Goal: Information Seeking & Learning: Learn about a topic

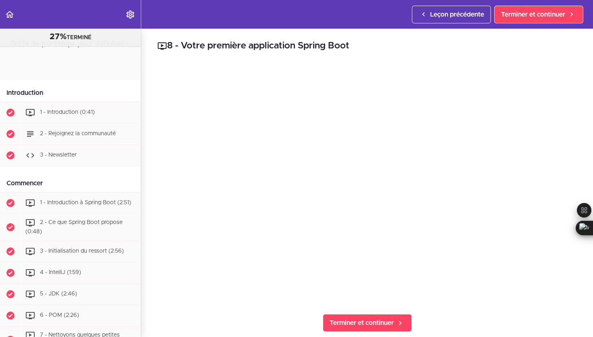
scroll to position [256, 0]
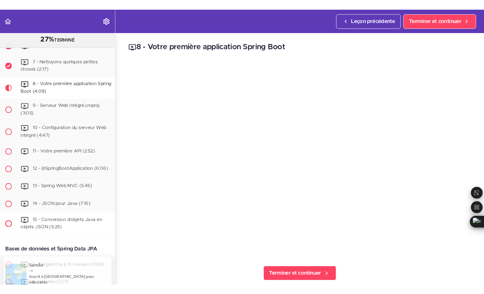
scroll to position [246, 0]
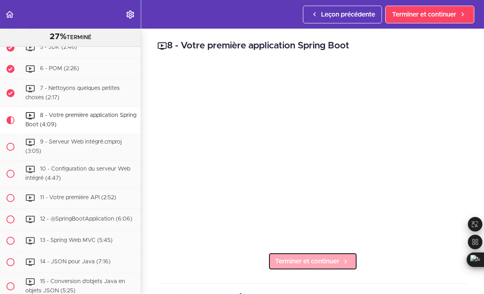
click at [304, 258] on font "Terminer et continuer" at bounding box center [307, 261] width 64 height 6
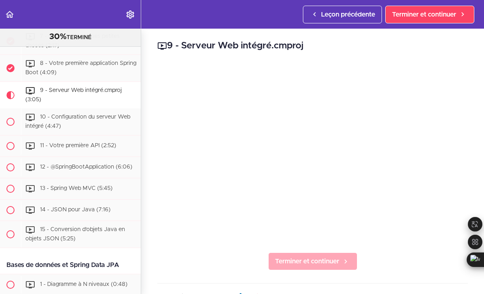
scroll to position [321, 0]
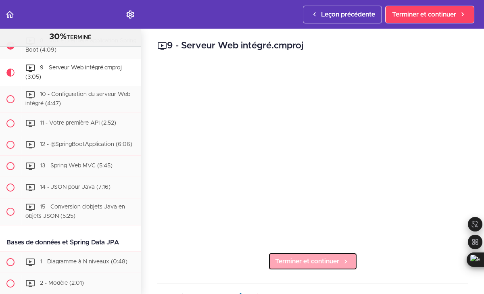
click at [304, 260] on font "Terminer et continuer" at bounding box center [307, 261] width 64 height 6
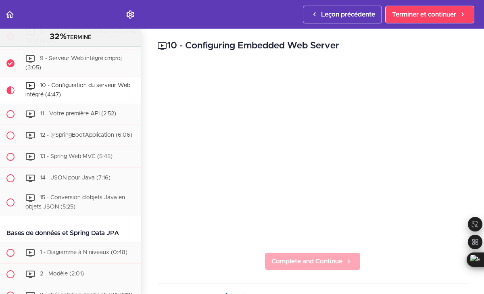
scroll to position [348, 0]
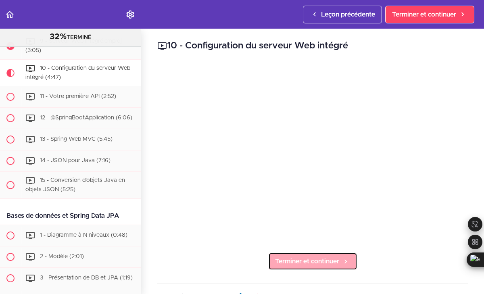
click at [300, 257] on span "Terminer et continuer" at bounding box center [307, 261] width 64 height 10
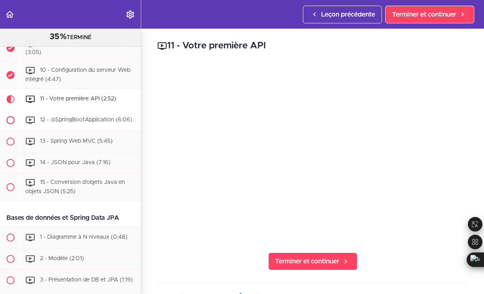
scroll to position [344, 0]
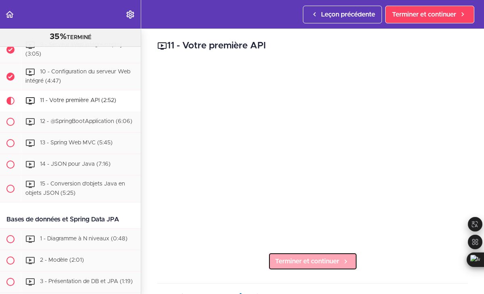
click at [325, 265] on span "Terminer et continuer" at bounding box center [307, 261] width 64 height 10
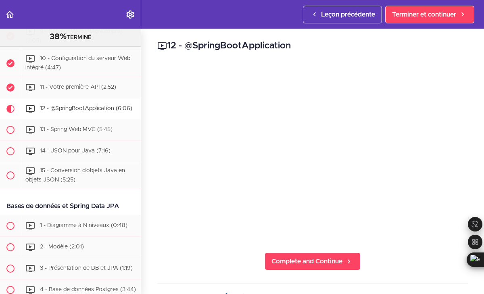
scroll to position [396, 0]
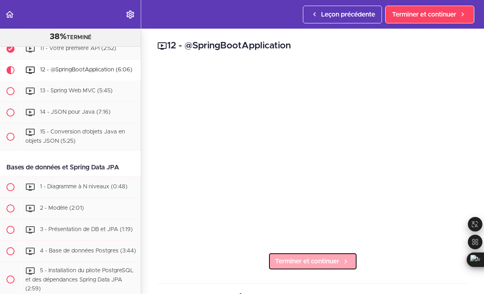
click at [337, 262] on font "Terminer et continuer" at bounding box center [307, 261] width 64 height 6
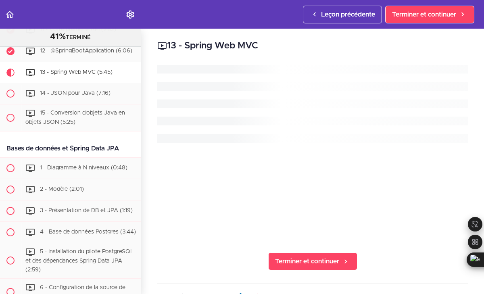
scroll to position [417, 0]
